Goal: Task Accomplishment & Management: Complete application form

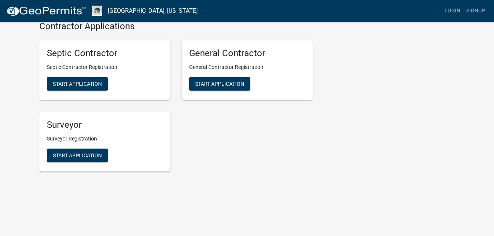
scroll to position [1515, 0]
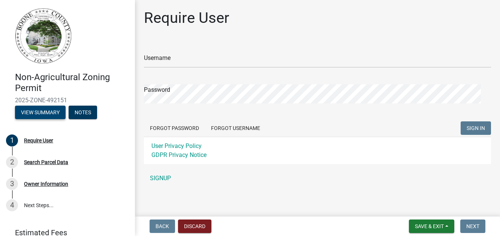
click at [56, 119] on button "View Summary" at bounding box center [40, 112] width 51 height 13
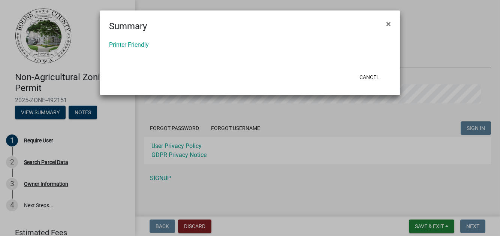
click at [56, 128] on ngb-modal-window "Summary × Printer Friendly Cancel" at bounding box center [250, 118] width 500 height 236
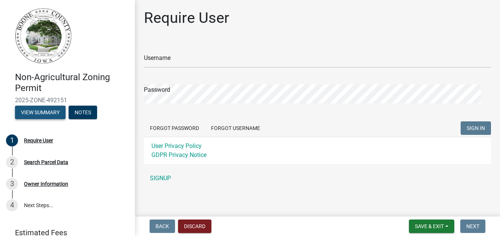
click at [56, 119] on button "View Summary" at bounding box center [40, 112] width 51 height 13
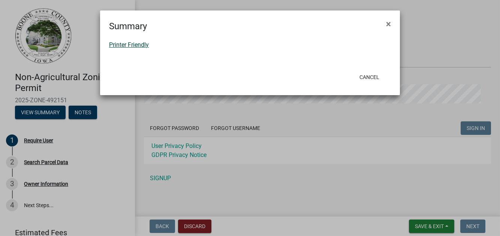
click at [141, 48] on link "Printer Friendly" at bounding box center [129, 44] width 40 height 7
click at [387, 28] on span "×" at bounding box center [388, 24] width 5 height 10
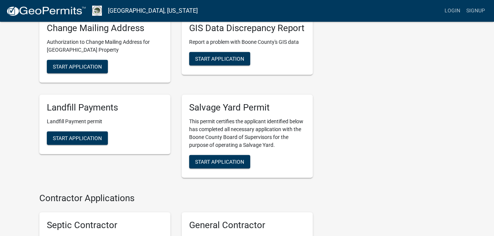
scroll to position [1311, 0]
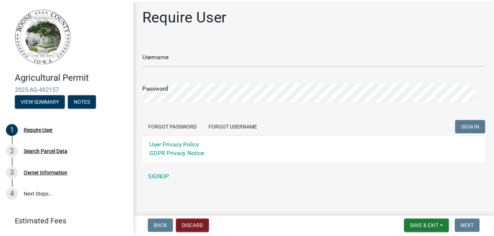
scroll to position [44, 0]
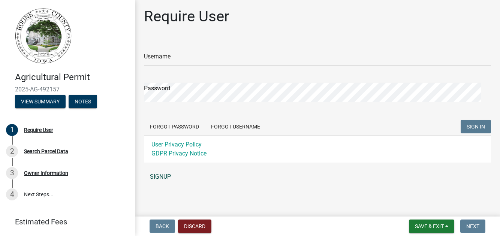
click at [166, 173] on link "SIGNUP" at bounding box center [317, 176] width 347 height 15
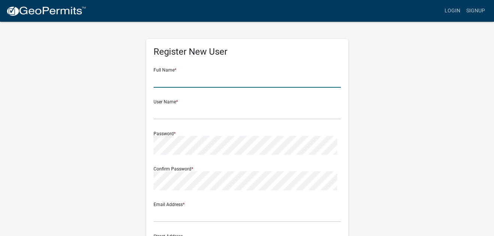
click at [184, 88] on input "text" at bounding box center [247, 79] width 187 height 15
type input "John D. Jordan"
click at [160, 120] on input "text" at bounding box center [247, 111] width 187 height 15
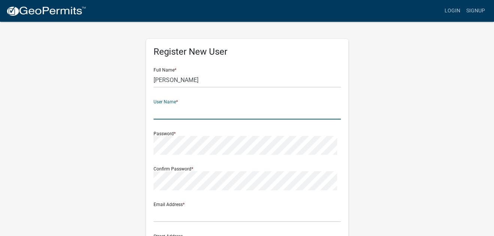
type input "JDJordan"
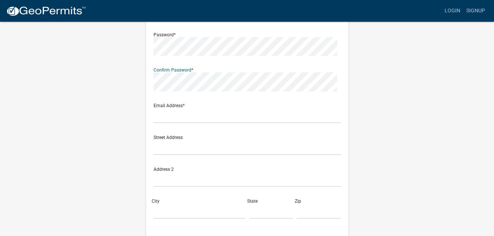
scroll to position [112, 0]
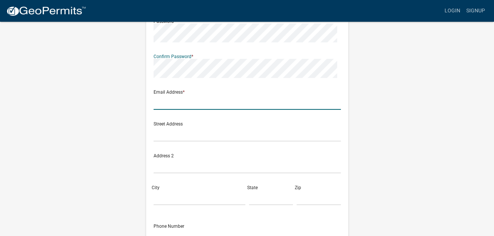
click at [185, 110] on input "text" at bounding box center [247, 101] width 187 height 15
type input "john@jordanmahoney.com"
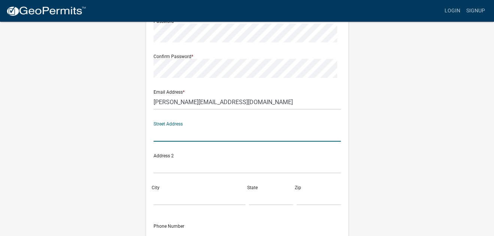
click at [171, 142] on input "text" at bounding box center [247, 133] width 187 height 15
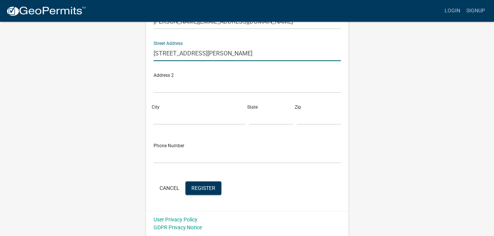
scroll to position [225, 0]
type input "710 Keeler St"
click at [168, 125] on input "City" at bounding box center [200, 116] width 92 height 15
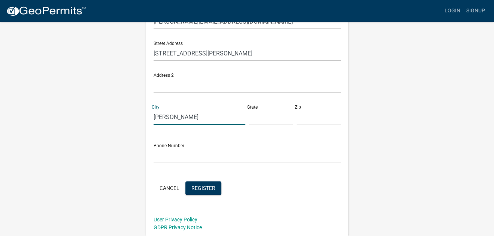
type input "Boone"
type input "Iowa"
type input "50036"
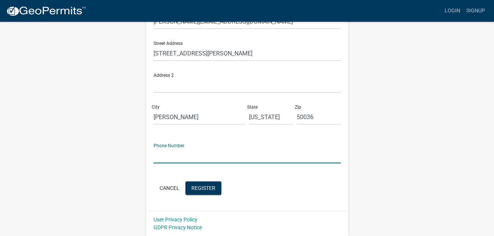
click at [164, 163] on input "text" at bounding box center [247, 155] width 187 height 15
type input "515-432-4510"
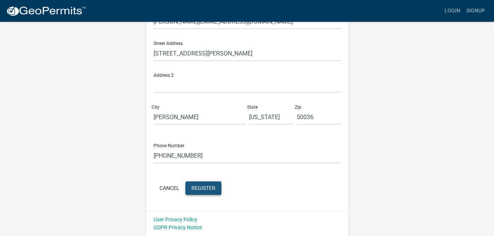
click at [216, 185] on span "Register" at bounding box center [204, 188] width 24 height 6
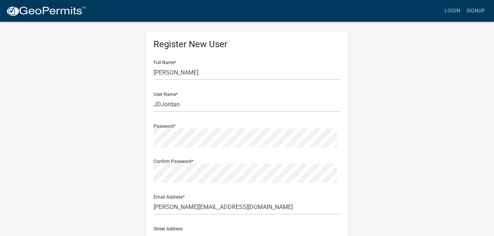
scroll to position [0, 0]
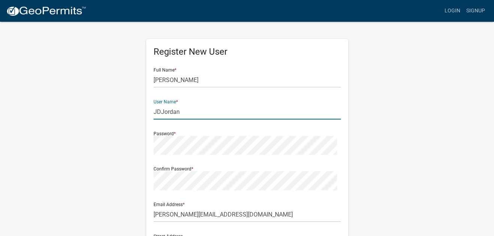
drag, startPoint x: 195, startPoint y: 134, endPoint x: 156, endPoint y: 134, distance: 39.0
click at [156, 120] on input "JDJordan" at bounding box center [247, 111] width 187 height 15
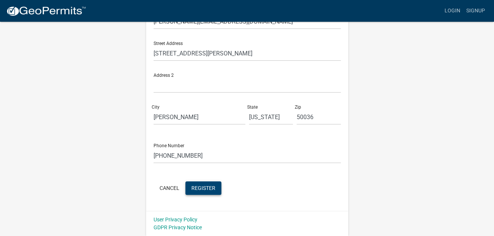
scroll to position [284, 0]
type input "JohnDJordan"
click at [216, 185] on span "Register" at bounding box center [204, 188] width 24 height 6
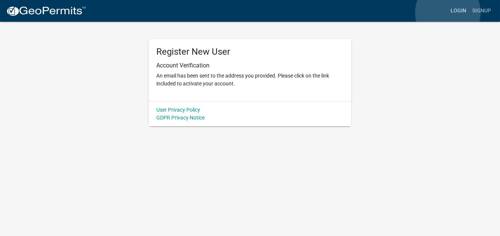
click at [448, 12] on link "Login" at bounding box center [458, 11] width 22 height 14
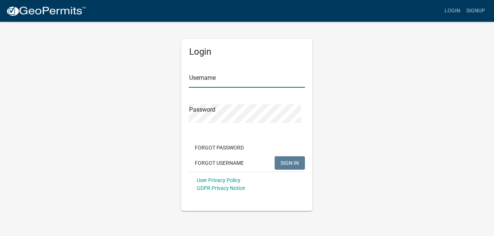
click at [212, 88] on input "Username" at bounding box center [247, 79] width 116 height 15
type input "JohnDJordan"
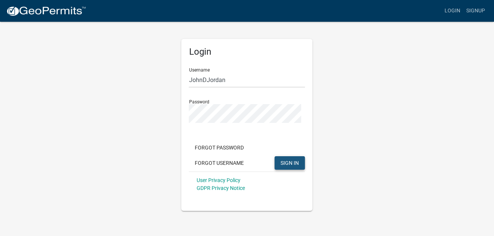
click at [284, 166] on span "SIGN IN" at bounding box center [290, 163] width 18 height 6
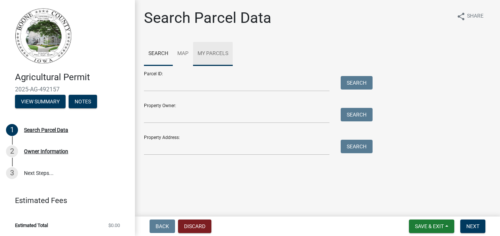
click at [233, 65] on link "My Parcels" at bounding box center [213, 54] width 40 height 24
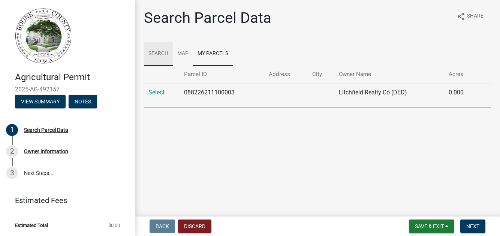
click at [165, 66] on link "Search" at bounding box center [158, 54] width 29 height 24
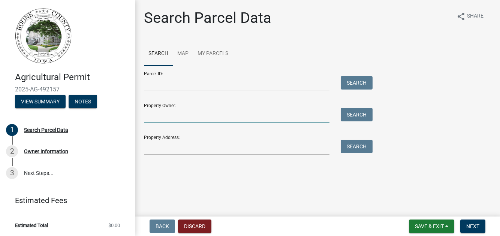
click at [151, 123] on input "Property Owner:" at bounding box center [237, 115] width 186 height 15
type input "John nicholas Jordan"
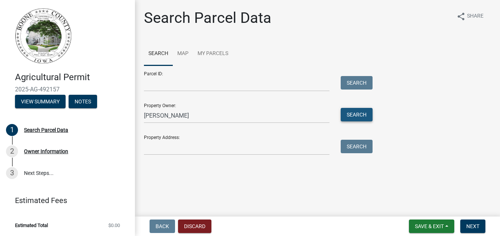
click at [355, 121] on button "Search" at bounding box center [357, 114] width 32 height 13
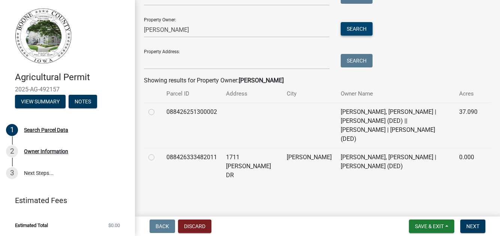
scroll to position [112, 0]
click at [157, 108] on label at bounding box center [157, 108] width 0 height 0
click at [157, 112] on input "radio" at bounding box center [159, 110] width 5 height 5
radio input "true"
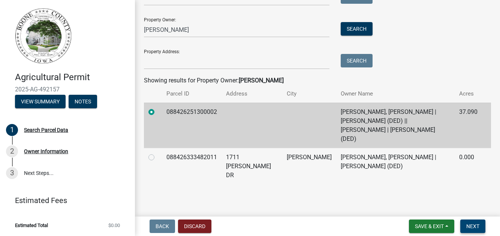
click at [468, 224] on span "Next" at bounding box center [472, 226] width 13 height 6
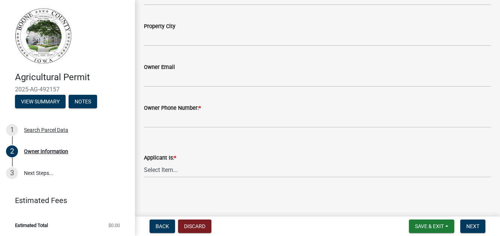
scroll to position [299, 0]
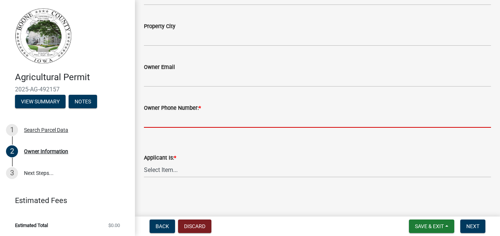
click at [161, 122] on input "Owner Phone Number: *" at bounding box center [317, 119] width 347 height 15
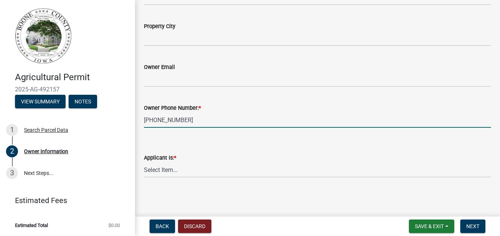
scroll to position [318, 0]
type input "515-432-4510"
click at [169, 165] on select "Select Item... The Property Owner Other" at bounding box center [317, 169] width 347 height 15
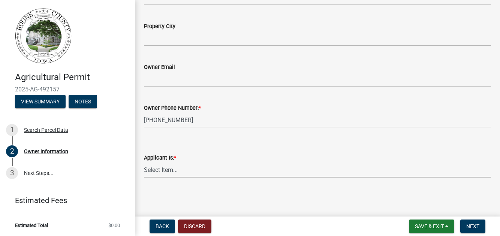
click at [180, 165] on select "Select Item... The Property Owner Other" at bounding box center [317, 169] width 347 height 15
click at [146, 162] on select "Select Item... The Property Owner Other" at bounding box center [317, 169] width 347 height 15
select select "9ffd756e-b3bf-48c5-b84b-48b946287117"
click at [467, 225] on span "Next" at bounding box center [472, 226] width 13 height 6
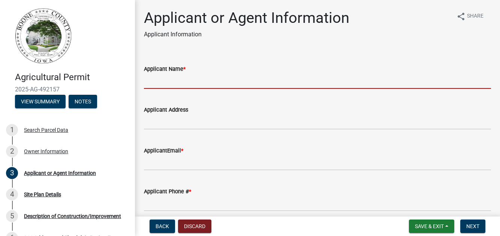
click at [157, 89] on input "Applicant Name *" at bounding box center [317, 80] width 347 height 15
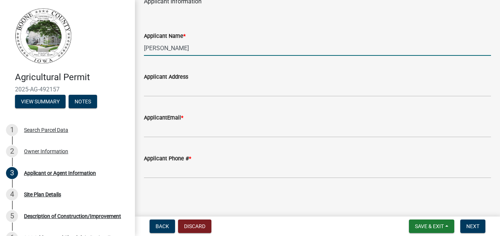
scroll to position [75, 0]
type input "John Jordan"
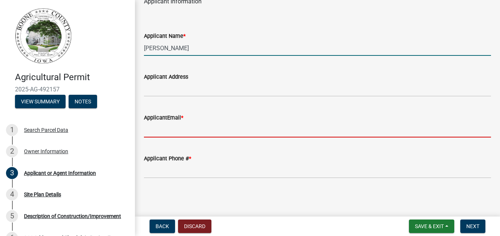
click at [172, 136] on input "ApplicantEmail *" at bounding box center [317, 129] width 347 height 15
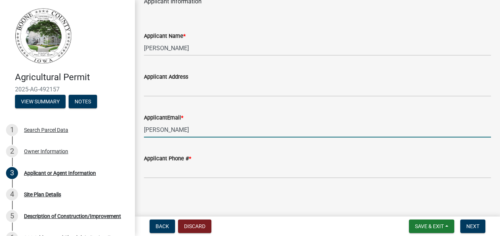
type input "john@jordanmahoney"
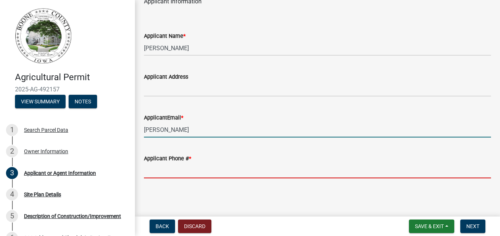
click at [172, 178] on input "Applicant Phone # *" at bounding box center [317, 170] width 347 height 15
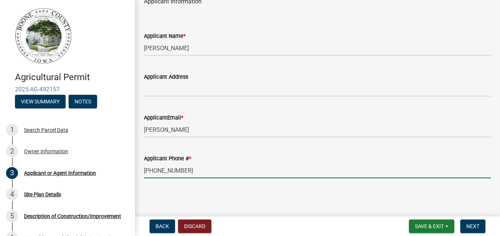
scroll to position [88, 0]
type input "515-432-4510"
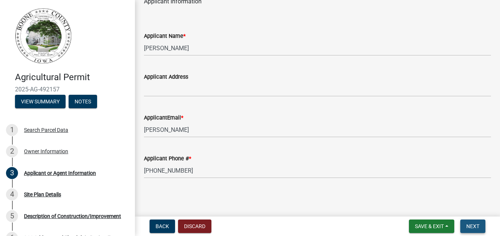
click at [472, 224] on span "Next" at bounding box center [472, 226] width 13 height 6
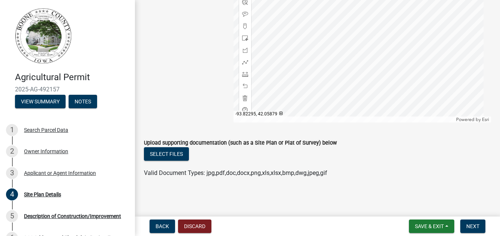
scroll to position [444, 0]
click at [333, 92] on div at bounding box center [361, 28] width 257 height 187
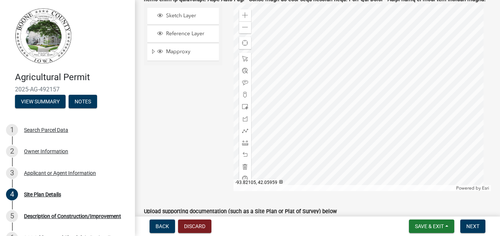
scroll to position [369, 0]
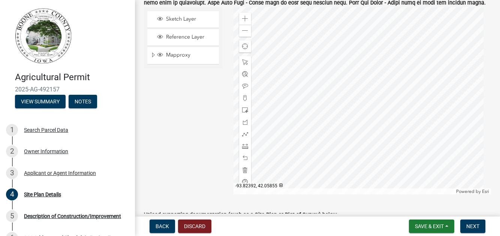
click at [293, 164] on div at bounding box center [361, 100] width 257 height 187
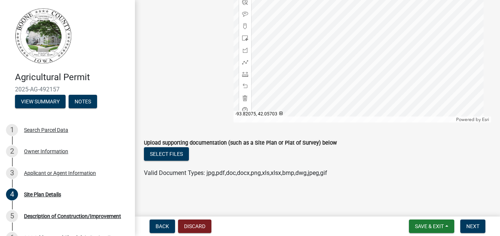
scroll to position [444, 0]
click at [415, 223] on span "Save & Exit" at bounding box center [429, 226] width 29 height 6
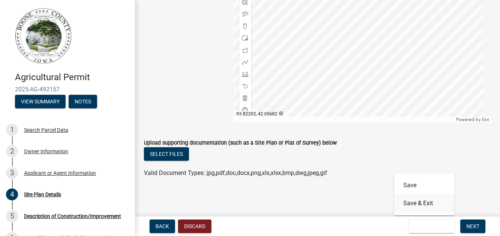
click at [407, 204] on button "Save & Exit" at bounding box center [424, 204] width 60 height 18
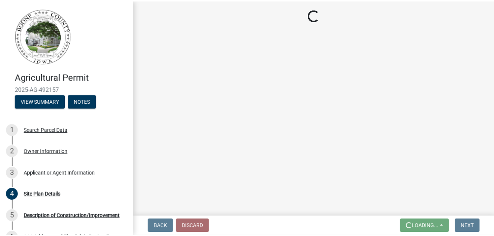
scroll to position [0, 0]
